Goal: Task Accomplishment & Management: Complete application form

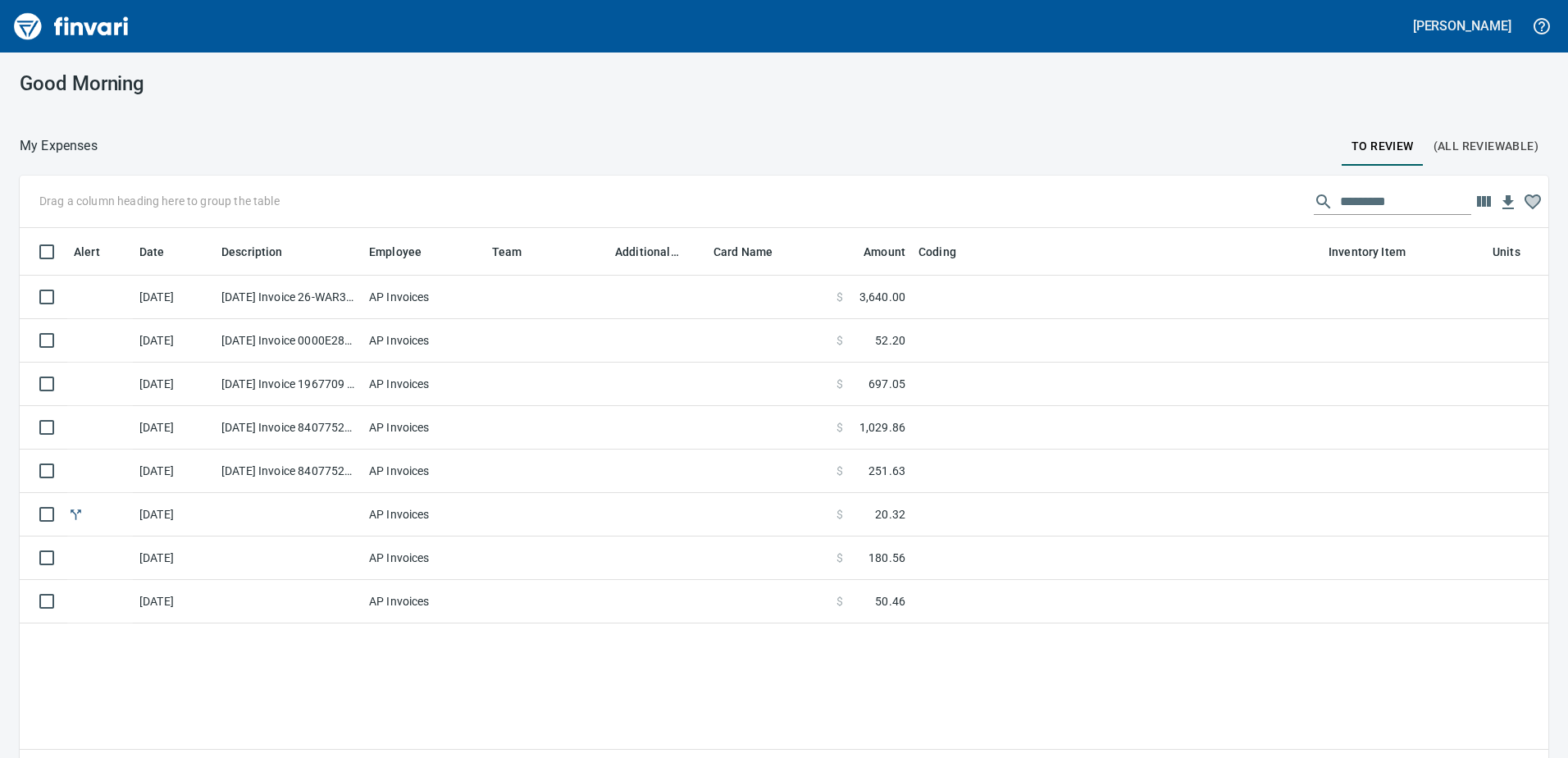
scroll to position [553, 1504]
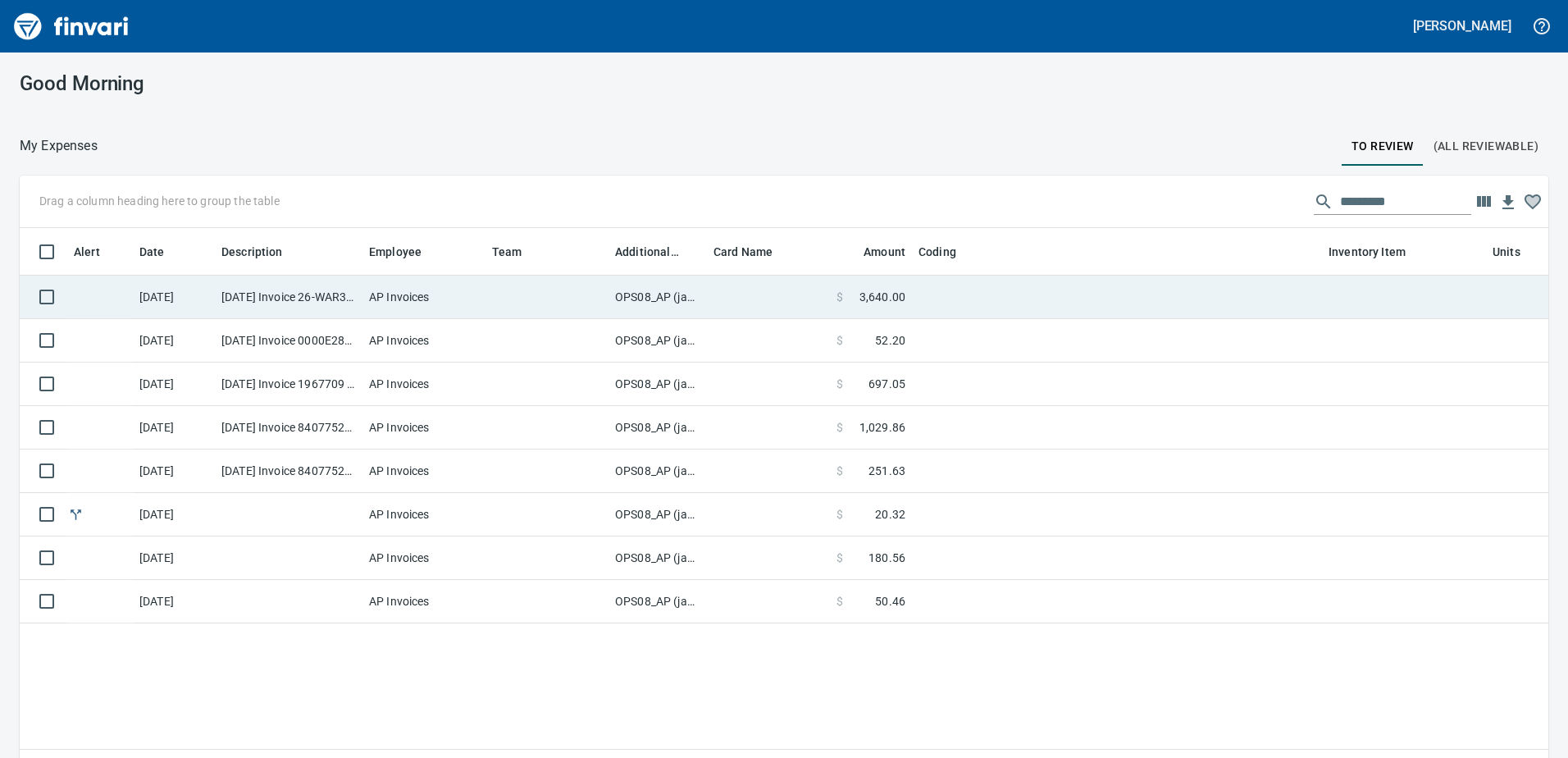
click at [651, 297] on td "OPS08_AP (janettep, samr)" at bounding box center [657, 297] width 98 height 44
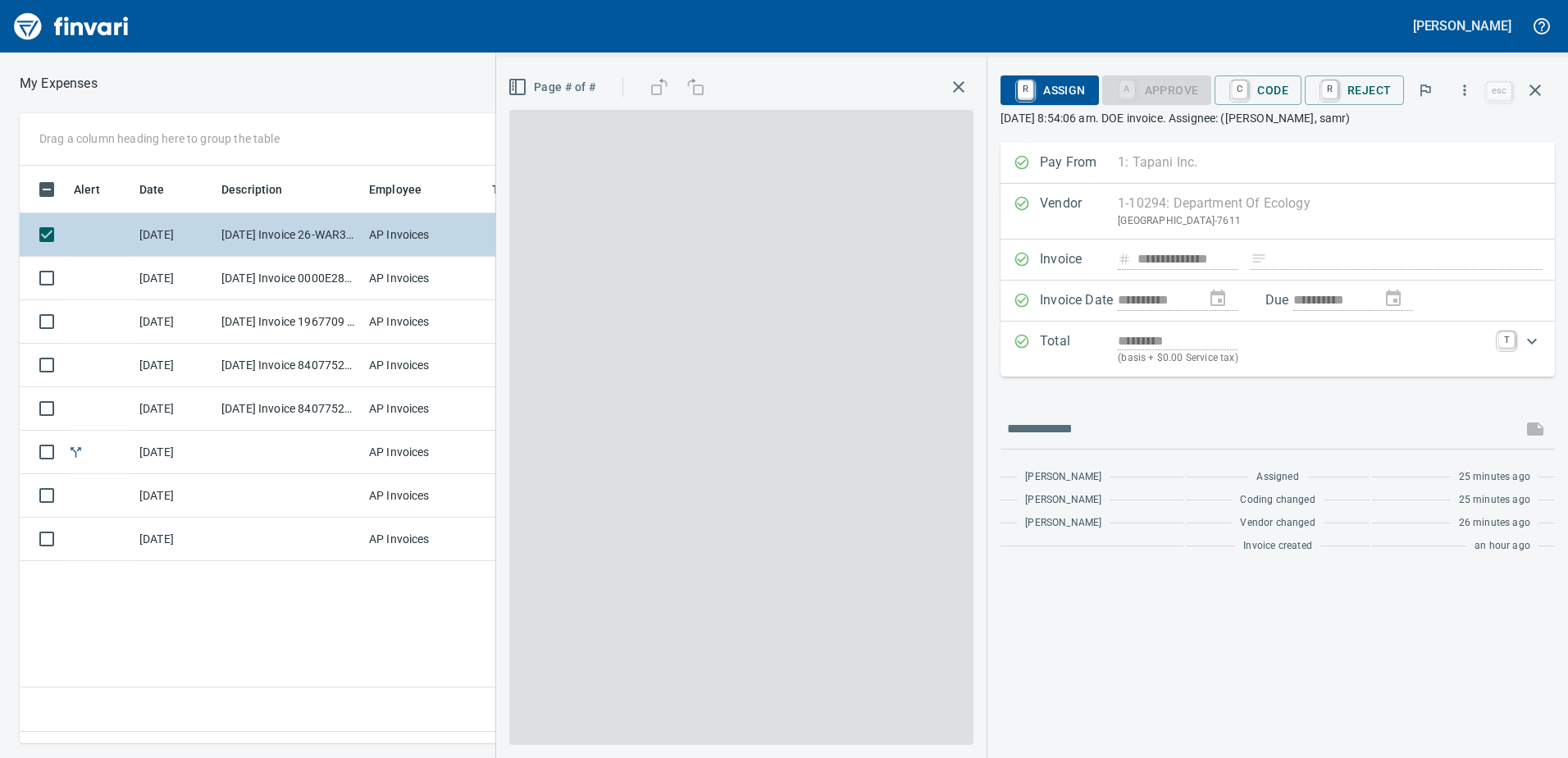
scroll to position [553, 1106]
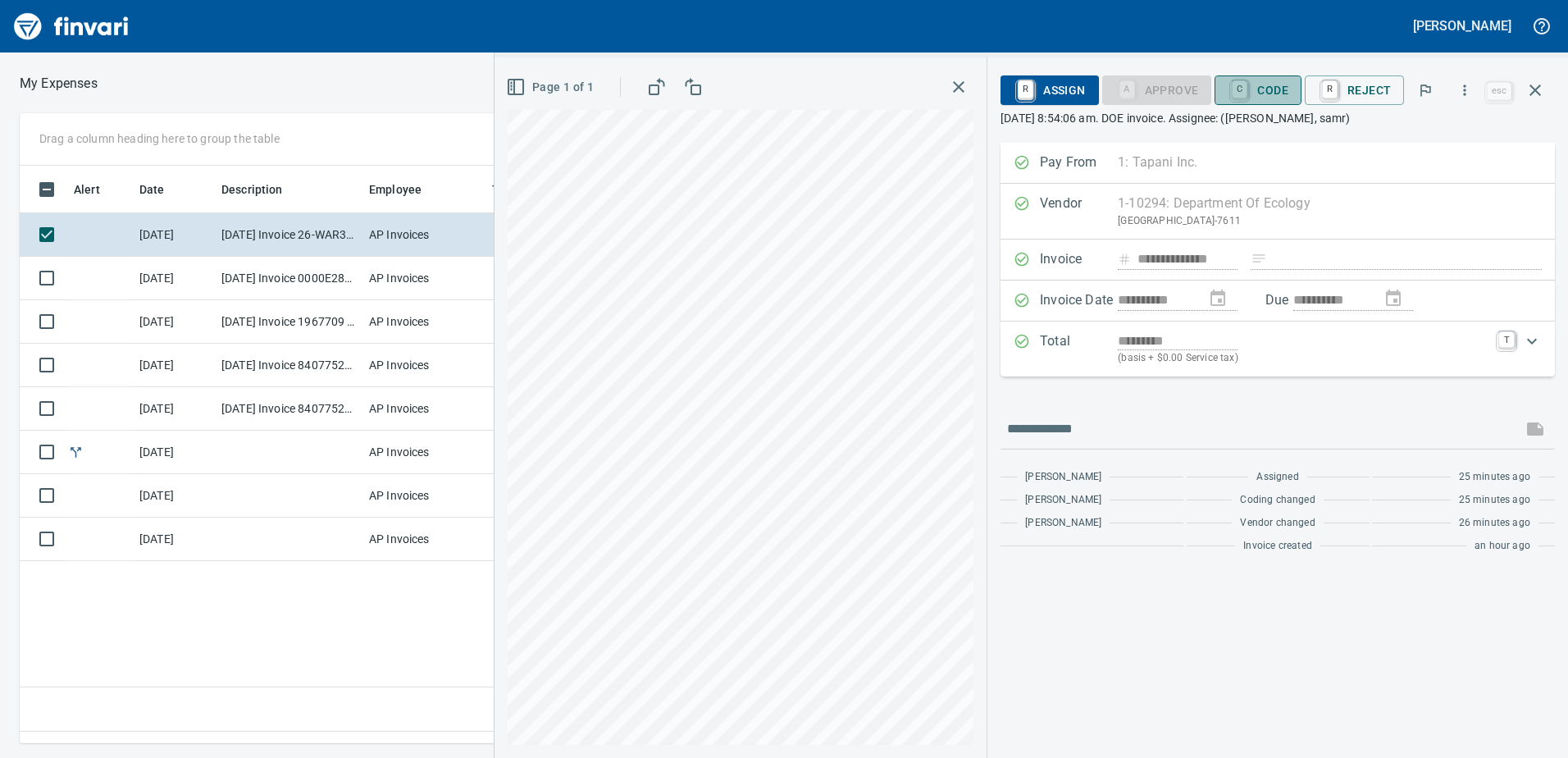
click at [1275, 84] on span "C Code" at bounding box center [1257, 89] width 60 height 28
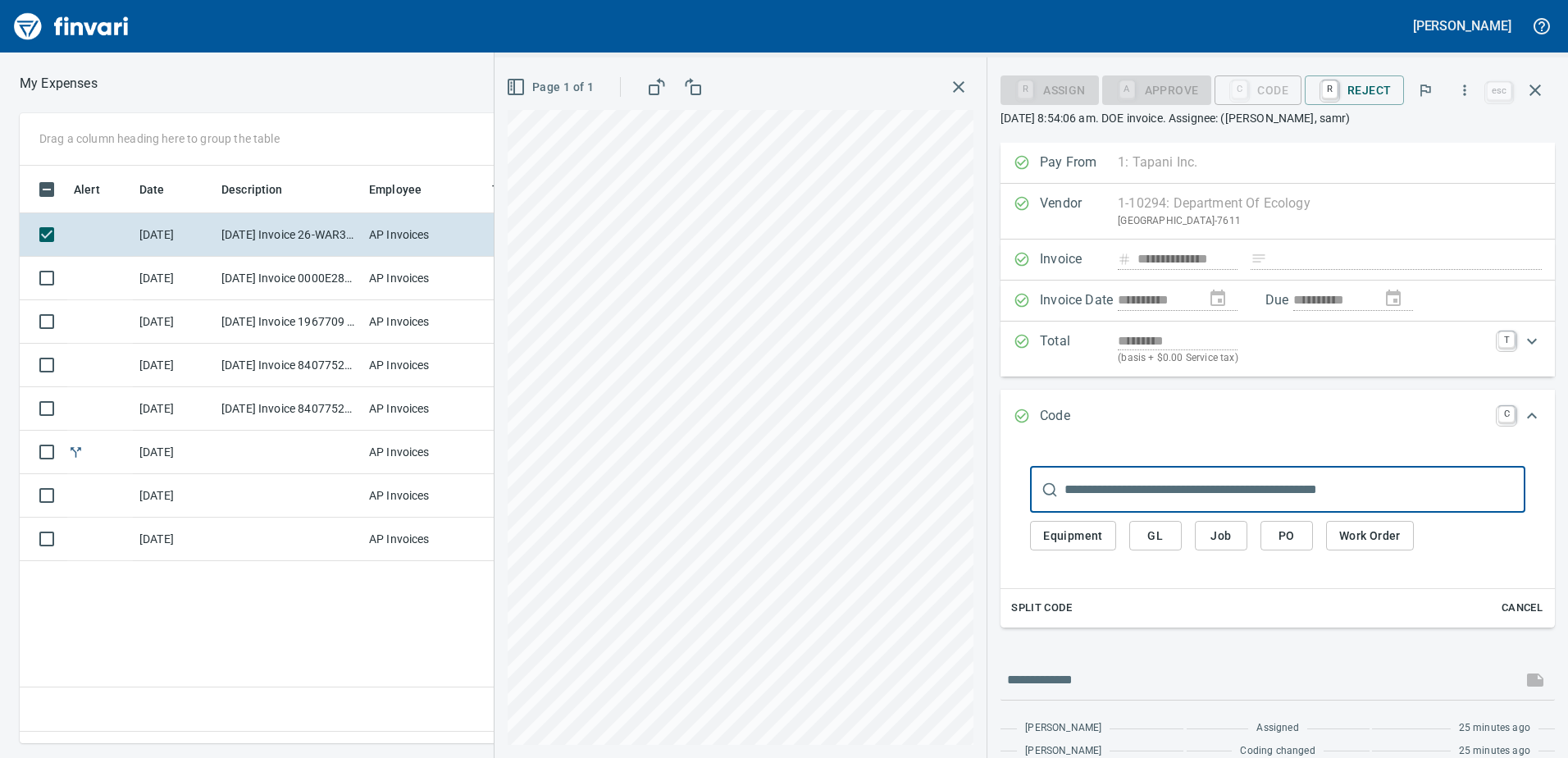
click at [1156, 535] on span "GL" at bounding box center [1155, 535] width 26 height 20
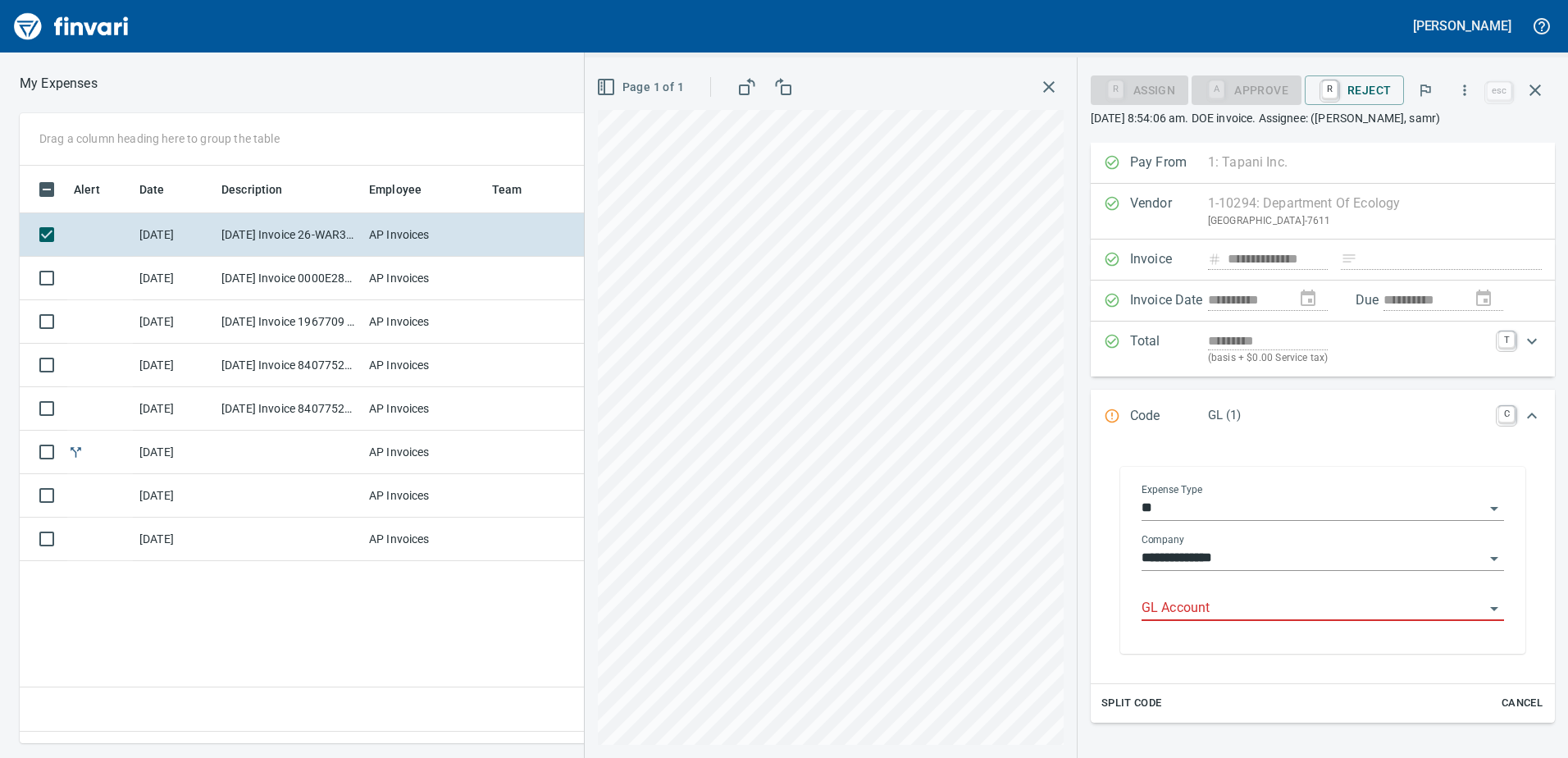
click at [1171, 603] on input "GL Account" at bounding box center [1312, 608] width 343 height 23
click at [1210, 647] on li "7280.75.10: FA Business Permits License" at bounding box center [1317, 650] width 348 height 40
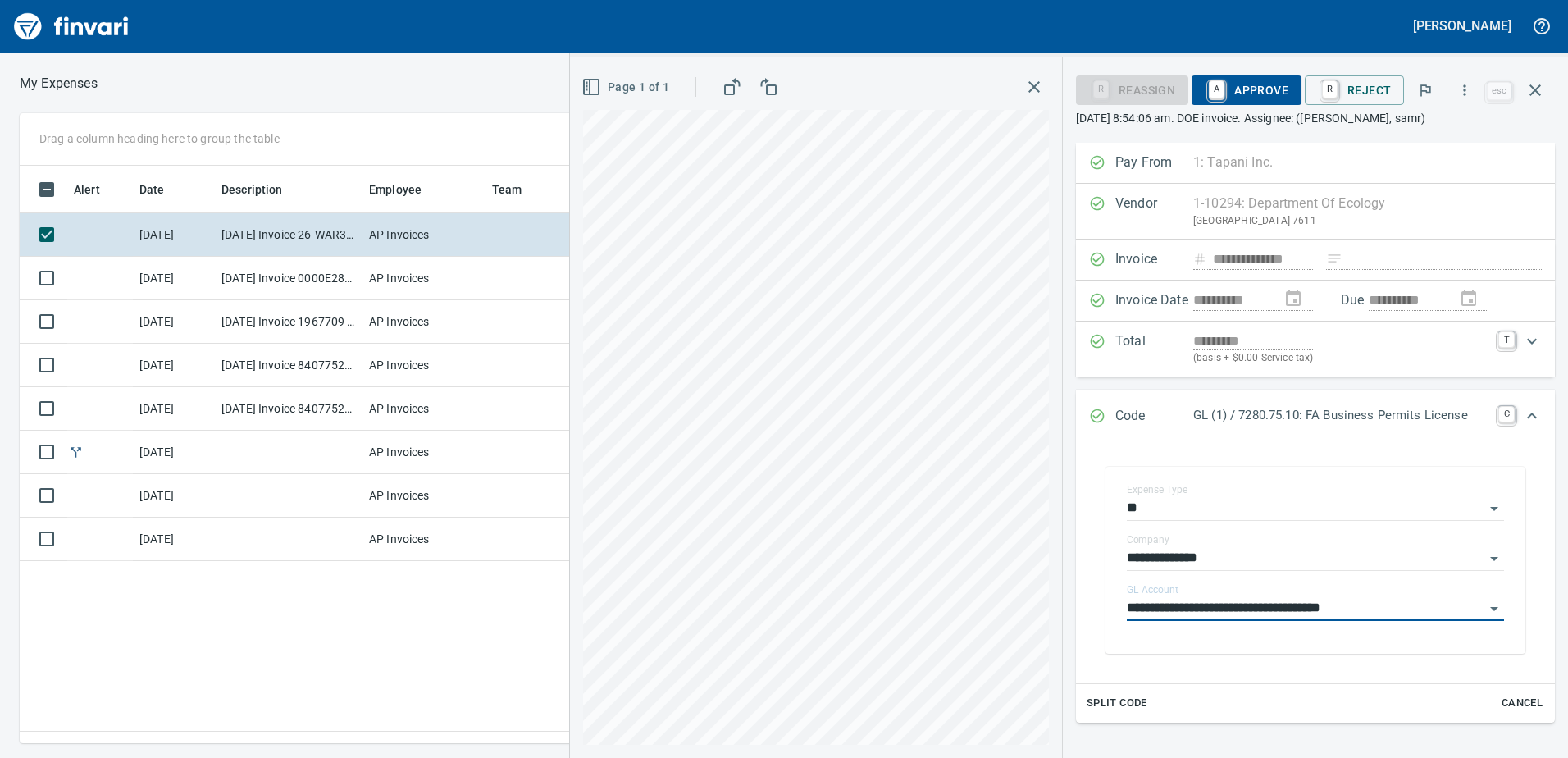
type input "**********"
click at [1267, 86] on span "A Approve" at bounding box center [1246, 89] width 84 height 28
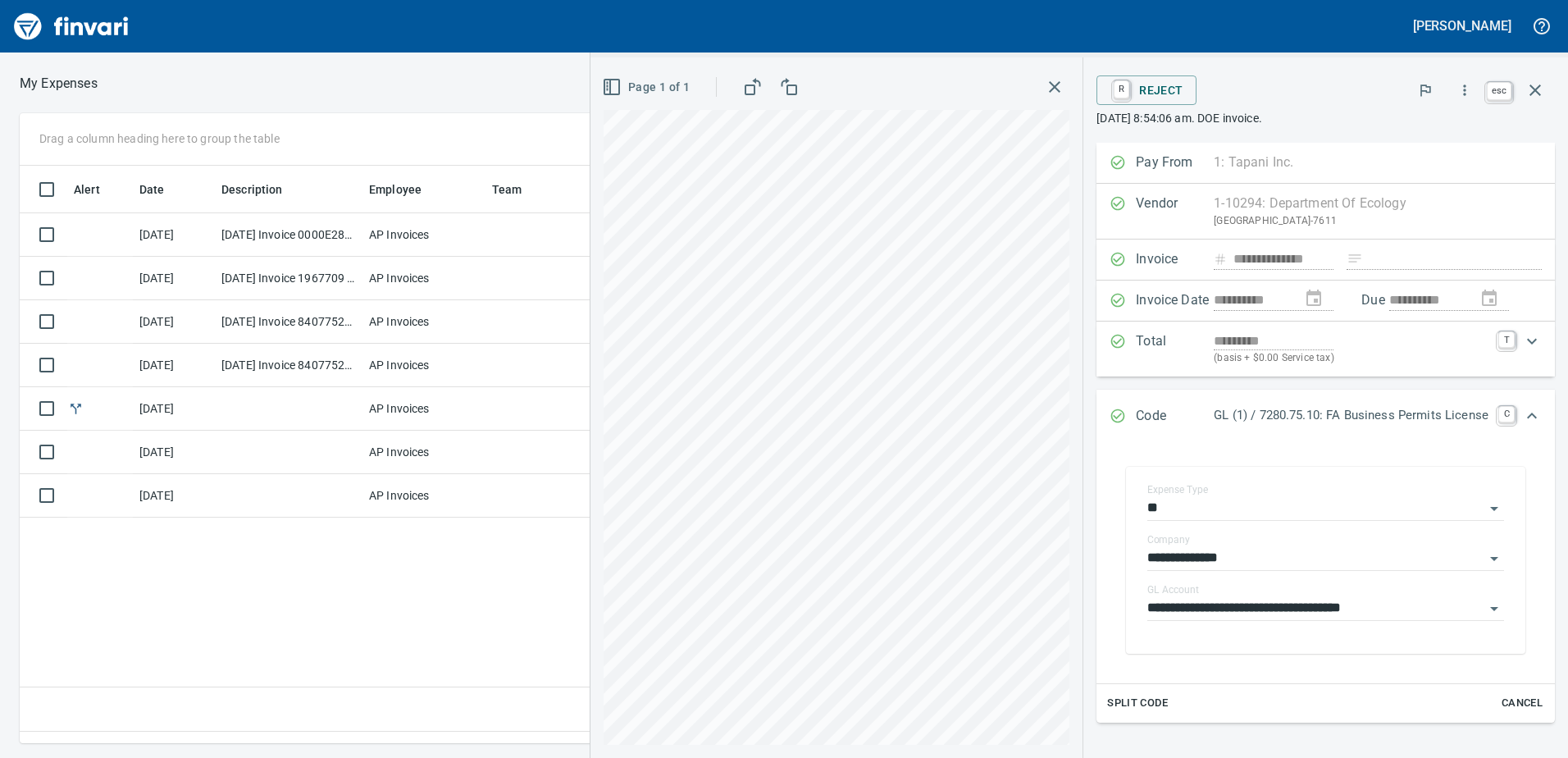
click at [1534, 90] on icon "button" at bounding box center [1535, 90] width 12 height 12
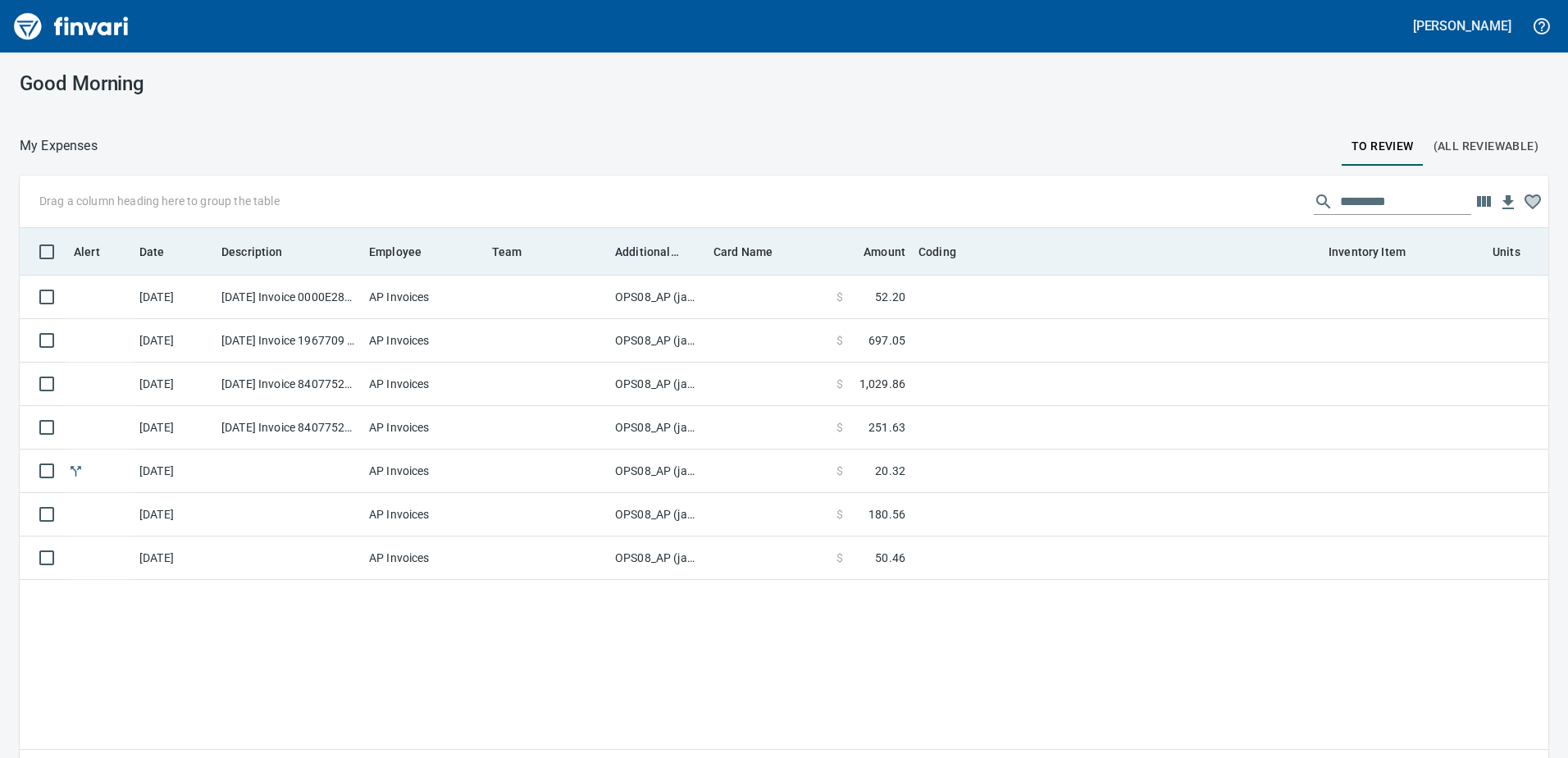
scroll to position [553, 1500]
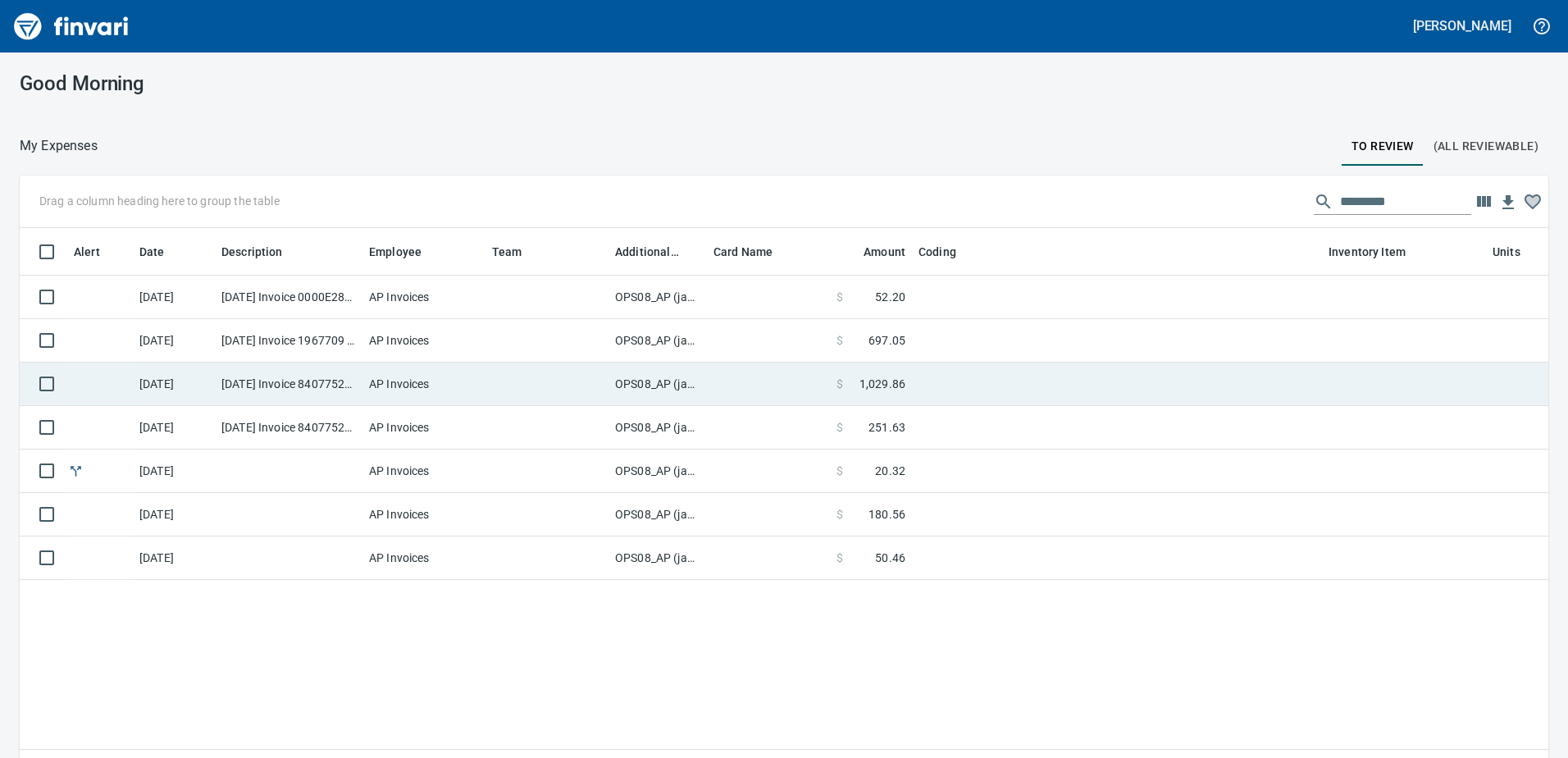
click at [665, 388] on td "OPS08_AP (janettep, samr)" at bounding box center [657, 384] width 98 height 44
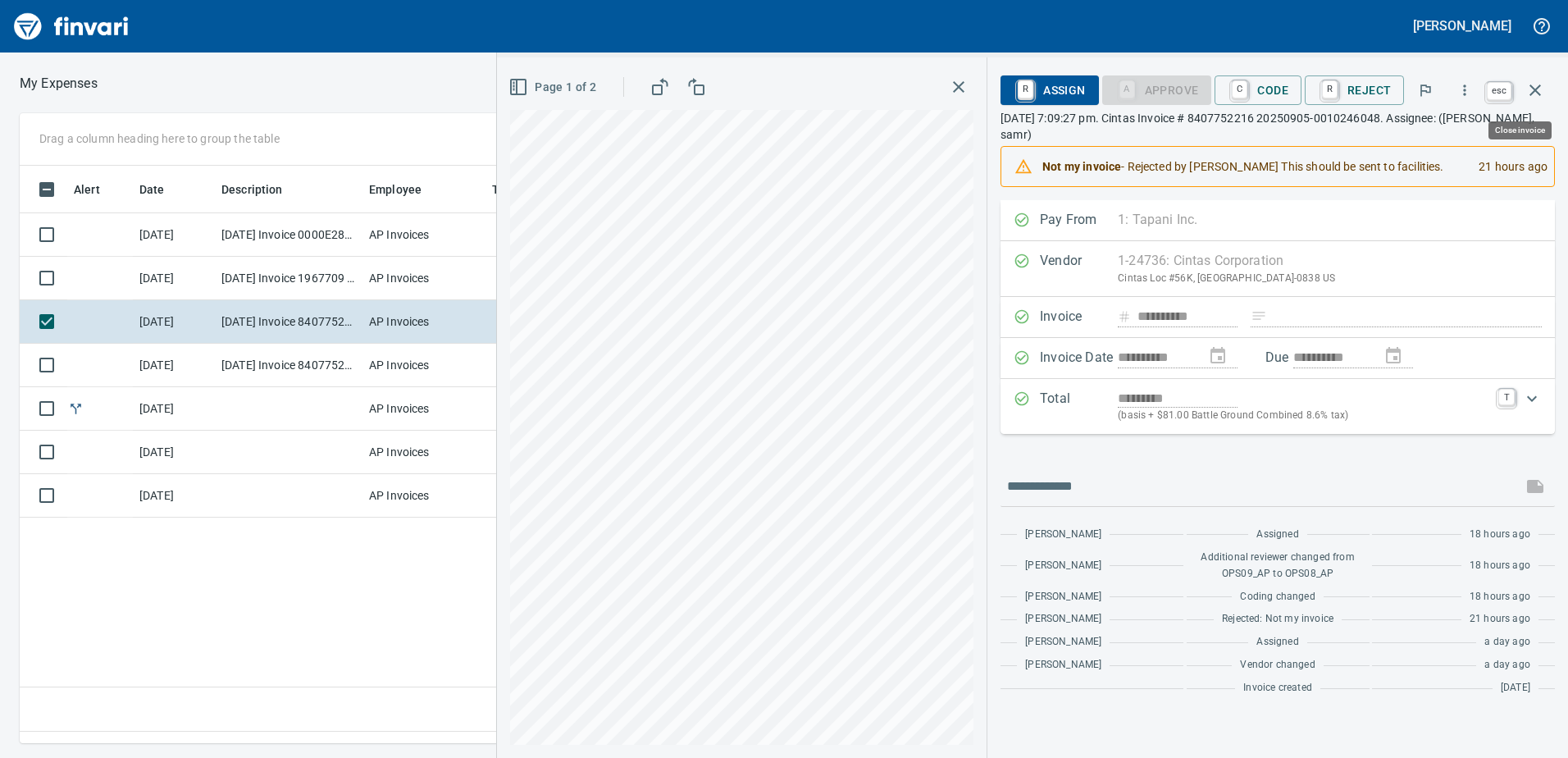
scroll to position [553, 1106]
click at [1532, 88] on icon "button" at bounding box center [1535, 90] width 12 height 12
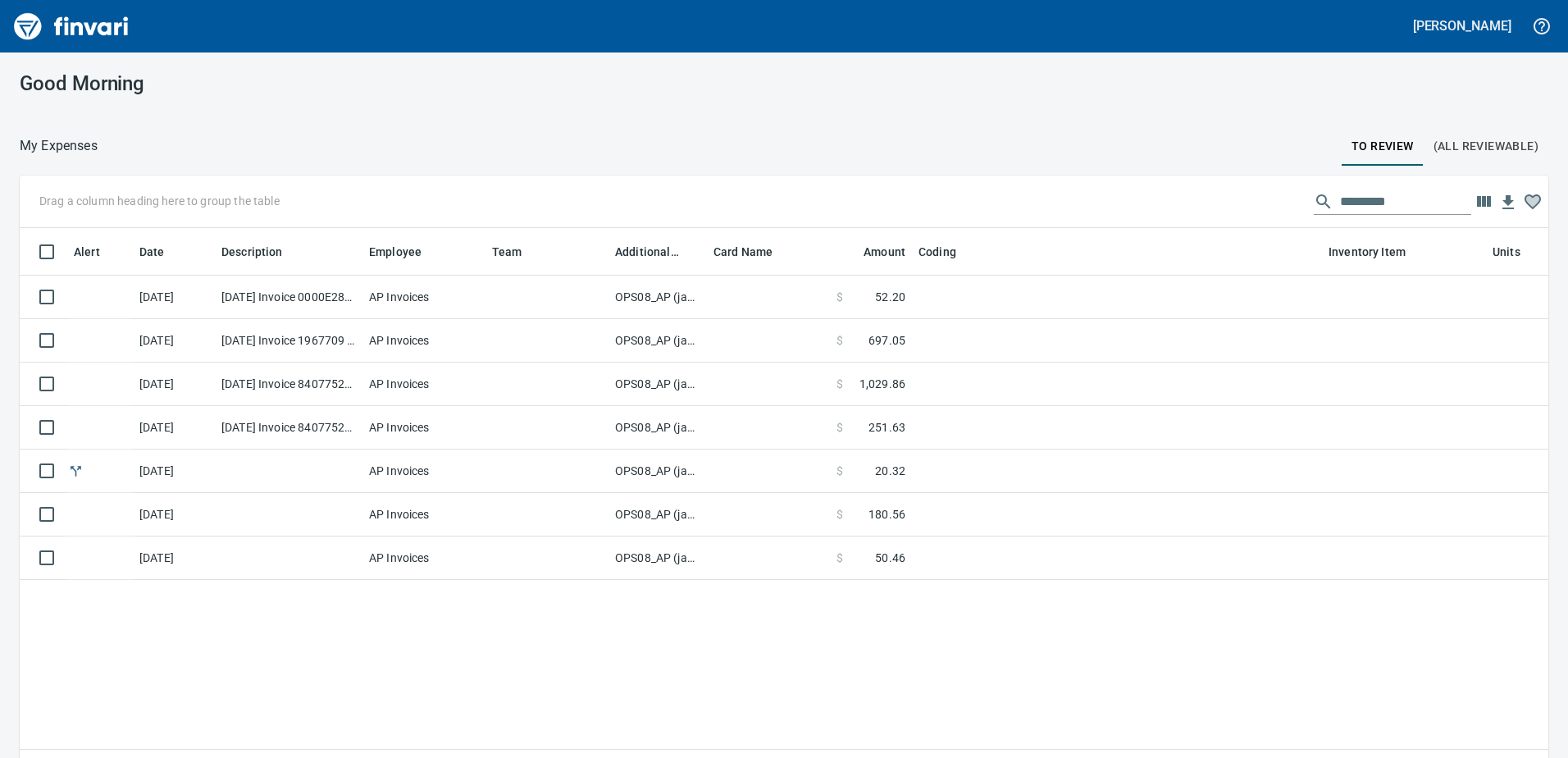
scroll to position [553, 1504]
